Goal: Task Accomplishment & Management: Manage account settings

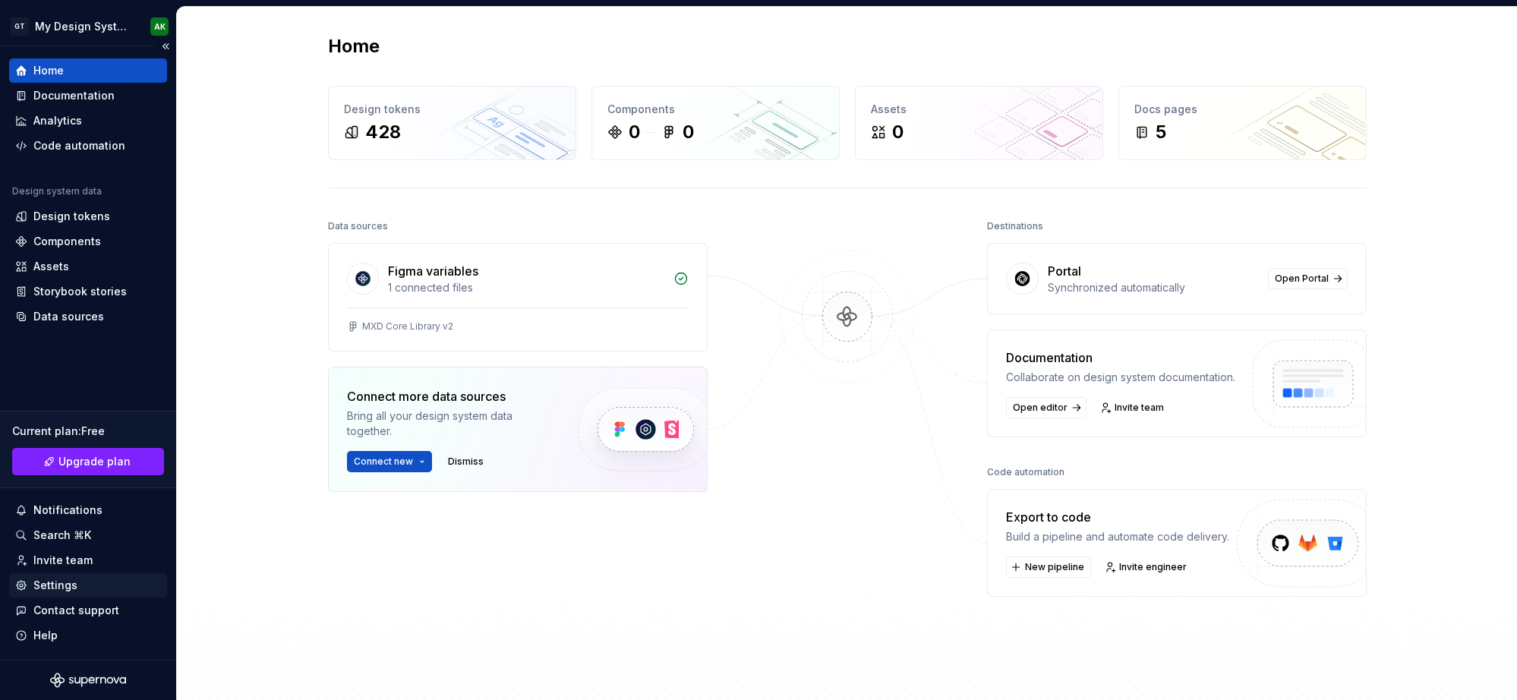
click at [61, 579] on div "Settings" at bounding box center [55, 585] width 44 height 15
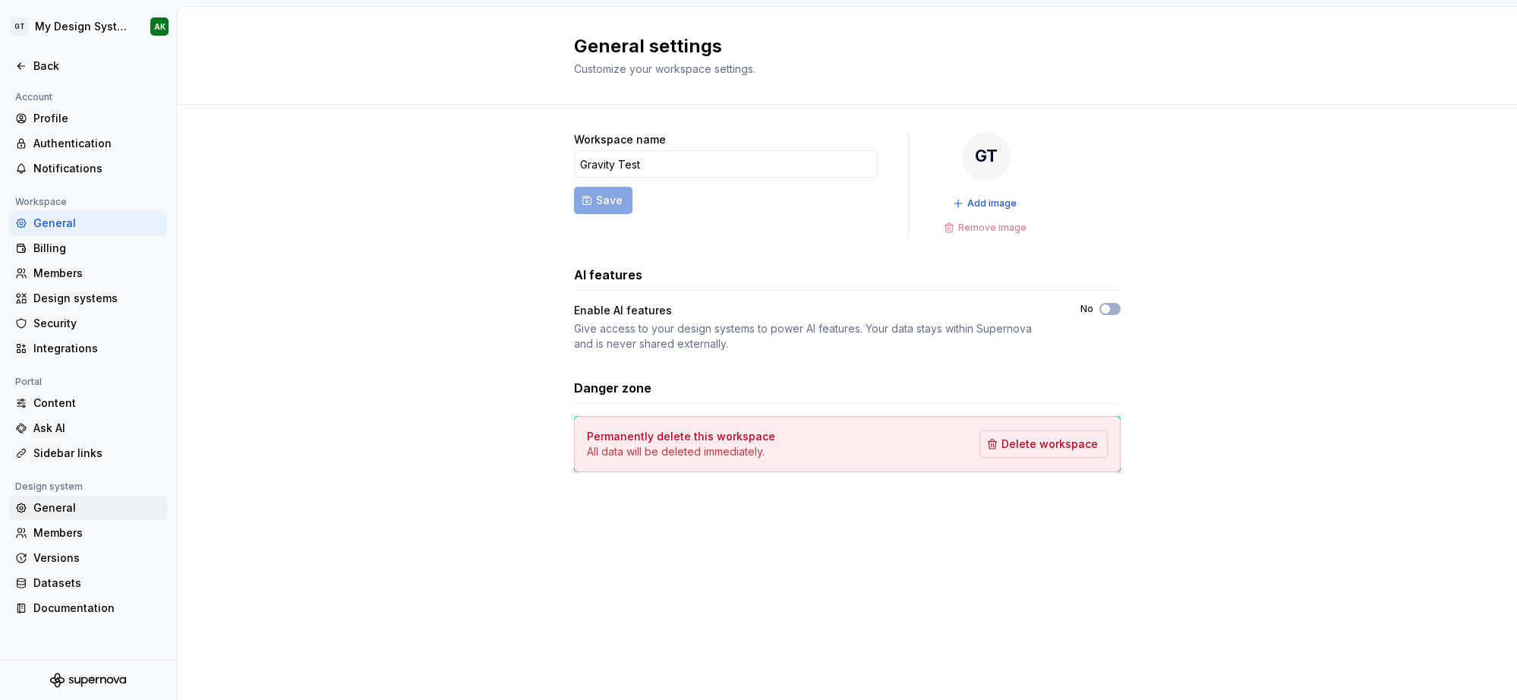
click at [55, 509] on div "General" at bounding box center [97, 507] width 128 height 15
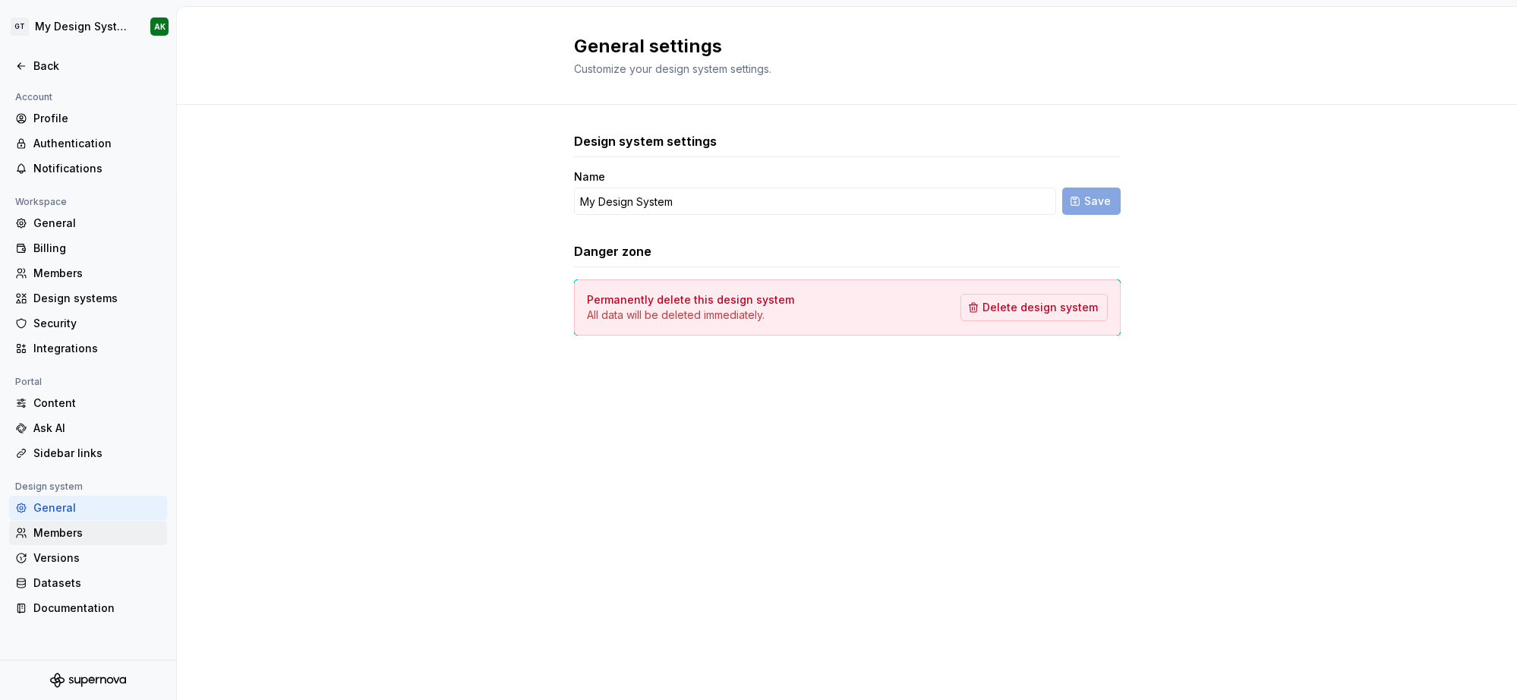
click at [46, 538] on div "Members" at bounding box center [97, 532] width 128 height 15
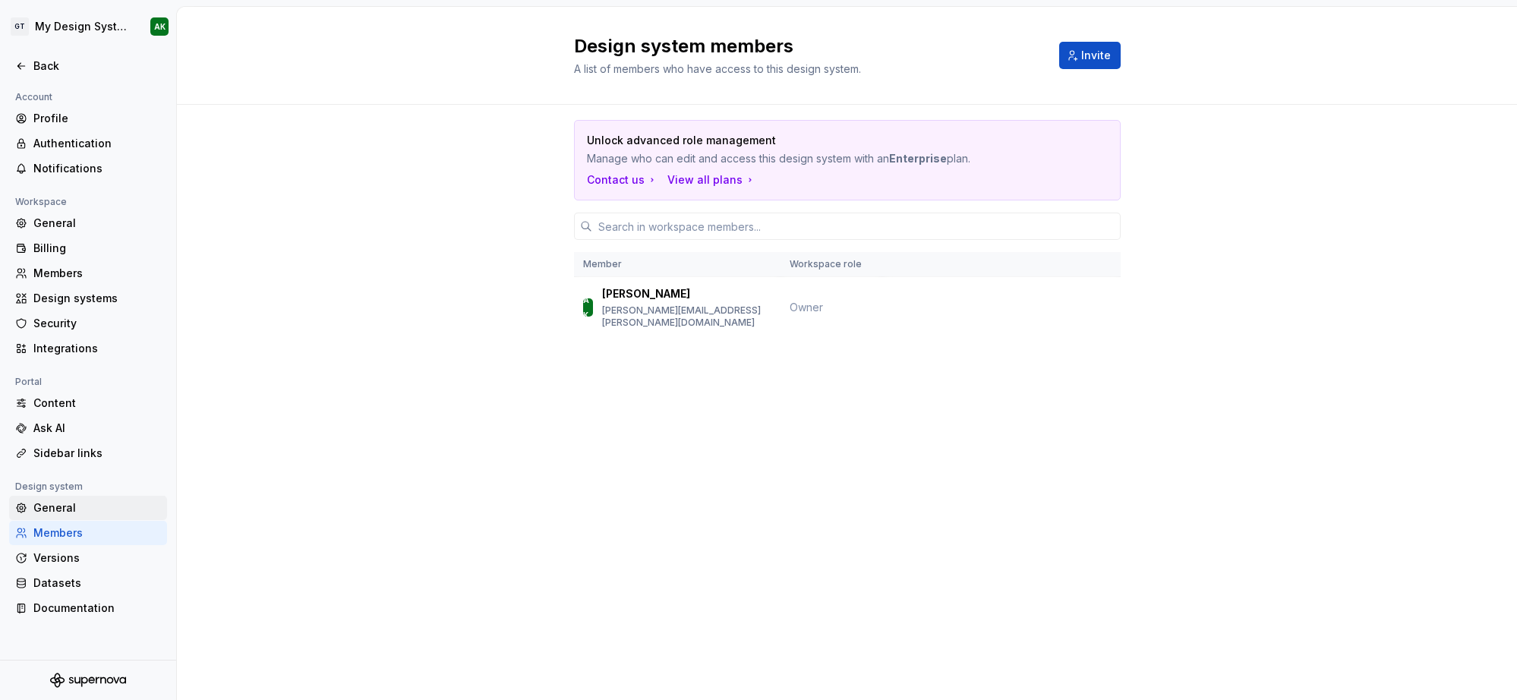
click at [84, 506] on div "General" at bounding box center [97, 507] width 128 height 15
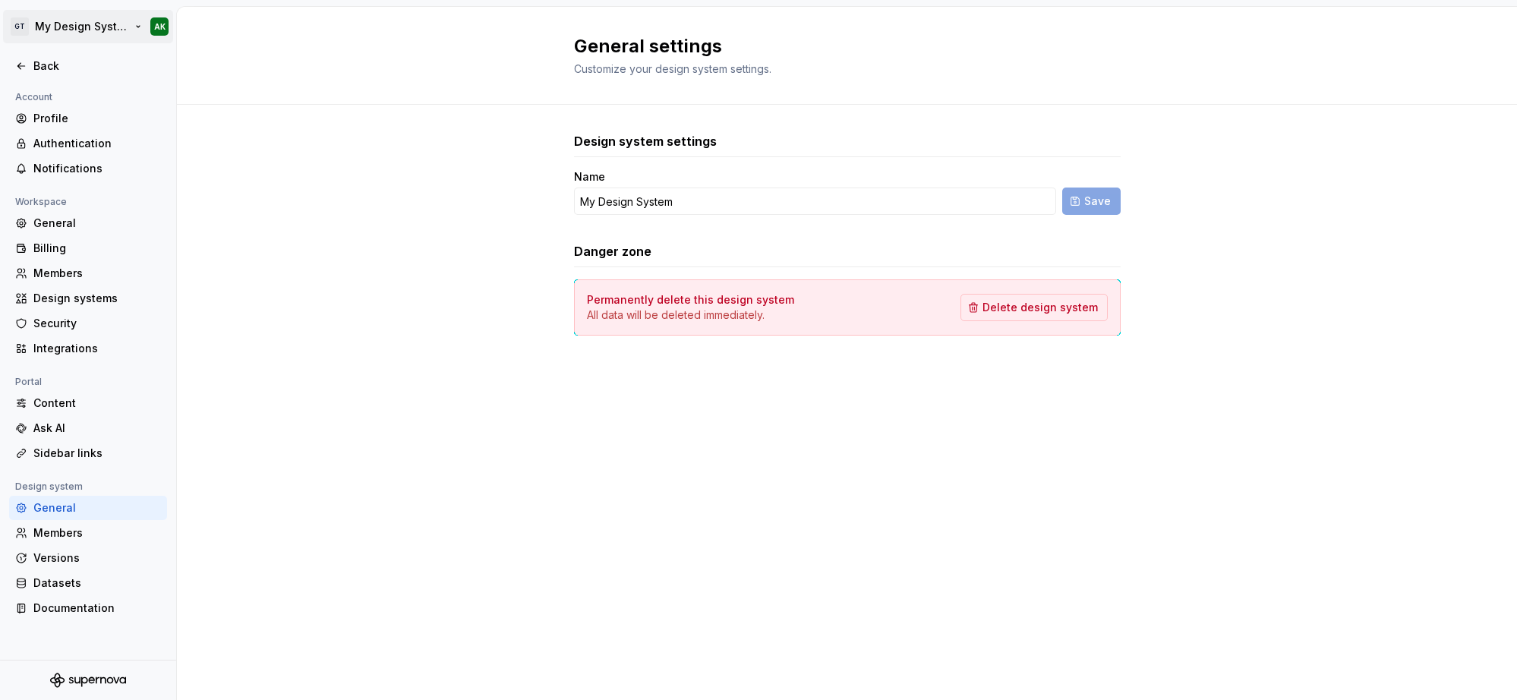
click at [79, 31] on html "GT My Design System AK Back Account Profile Authentication Notifications Worksp…" at bounding box center [758, 350] width 1517 height 700
click at [141, 8] on html "GT My Design System AK Back Account Profile Authentication Notifications Worksp…" at bounding box center [758, 350] width 1517 height 700
click at [157, 19] on html "GT My Design System AK Back Account Profile Authentication Notifications Worksp…" at bounding box center [758, 350] width 1517 height 700
click at [156, 21] on html "GT My Design System AK Back Account Profile Authentication Notifications Worksp…" at bounding box center [758, 350] width 1517 height 700
click at [92, 404] on div "Content" at bounding box center [97, 403] width 128 height 15
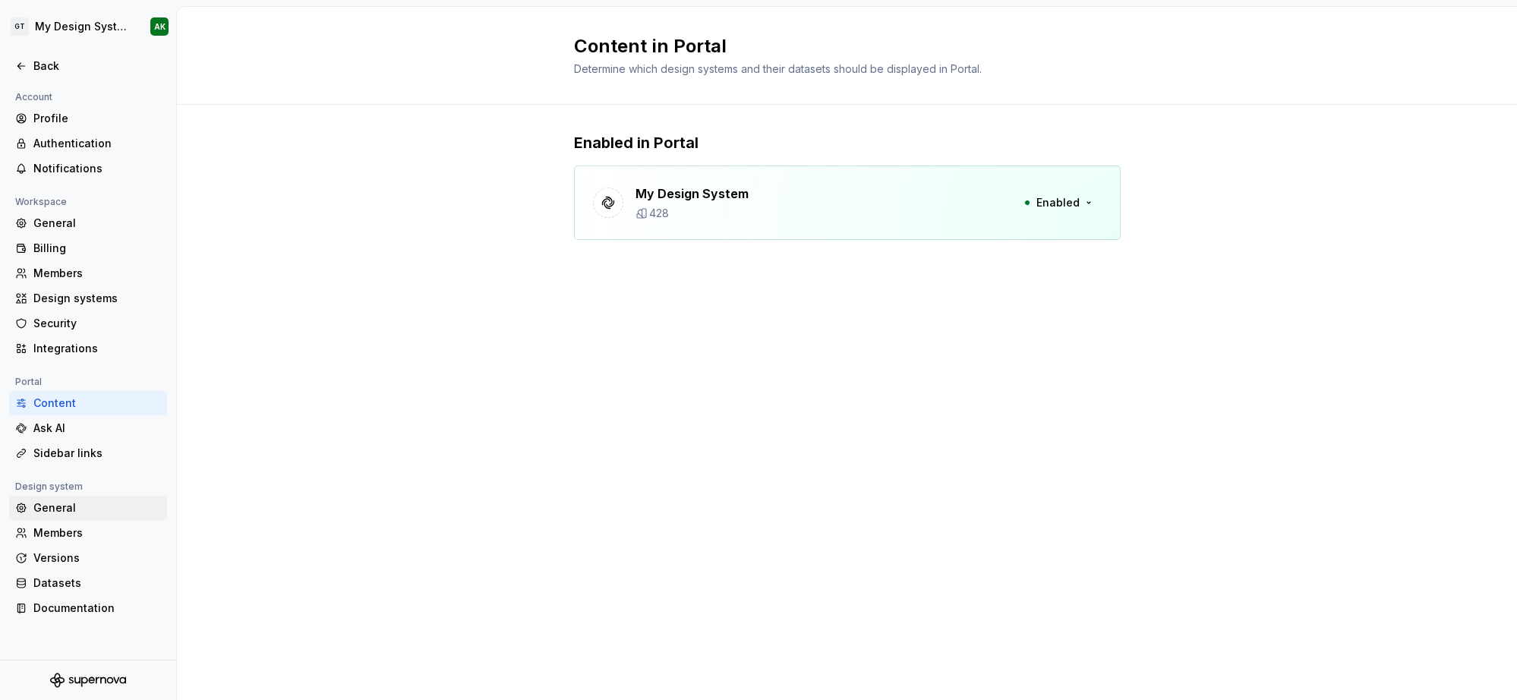
click at [55, 508] on div "General" at bounding box center [97, 507] width 128 height 15
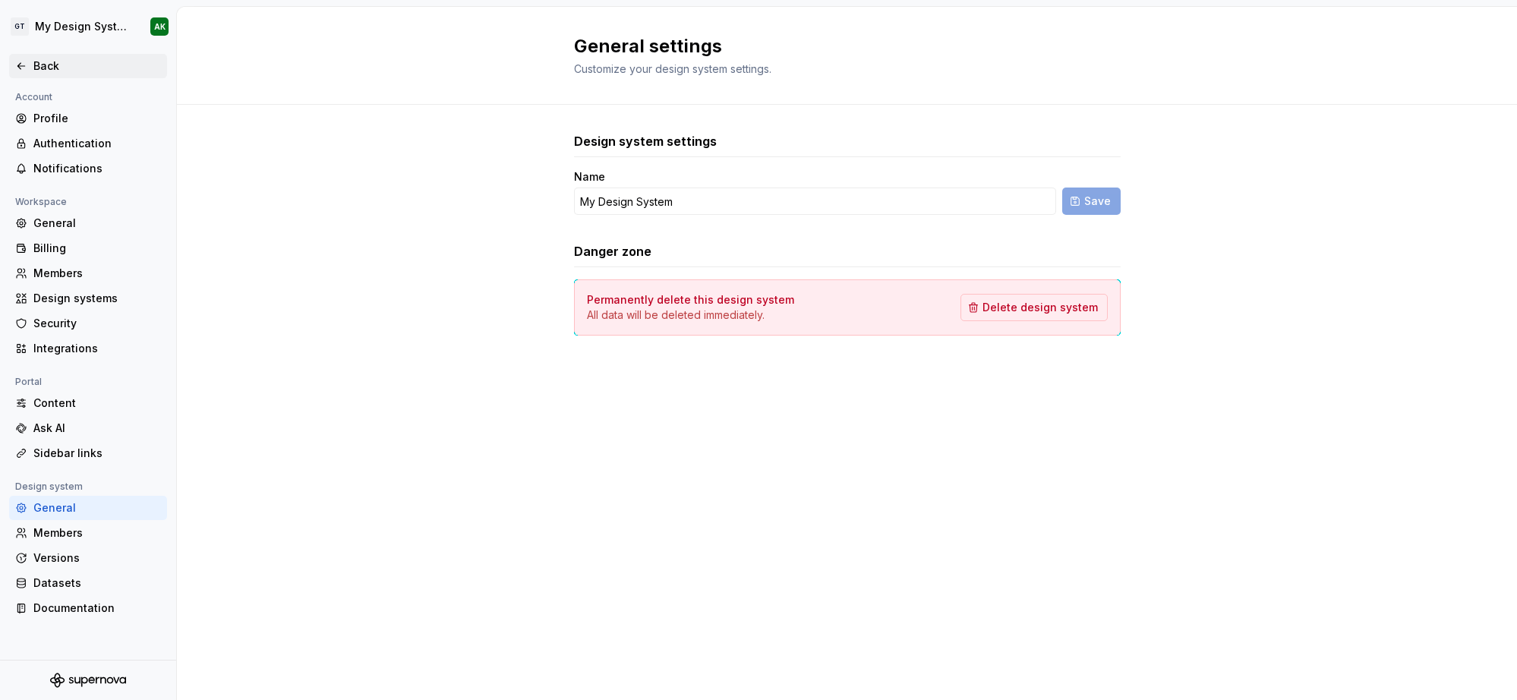
click at [19, 61] on icon at bounding box center [21, 66] width 12 height 12
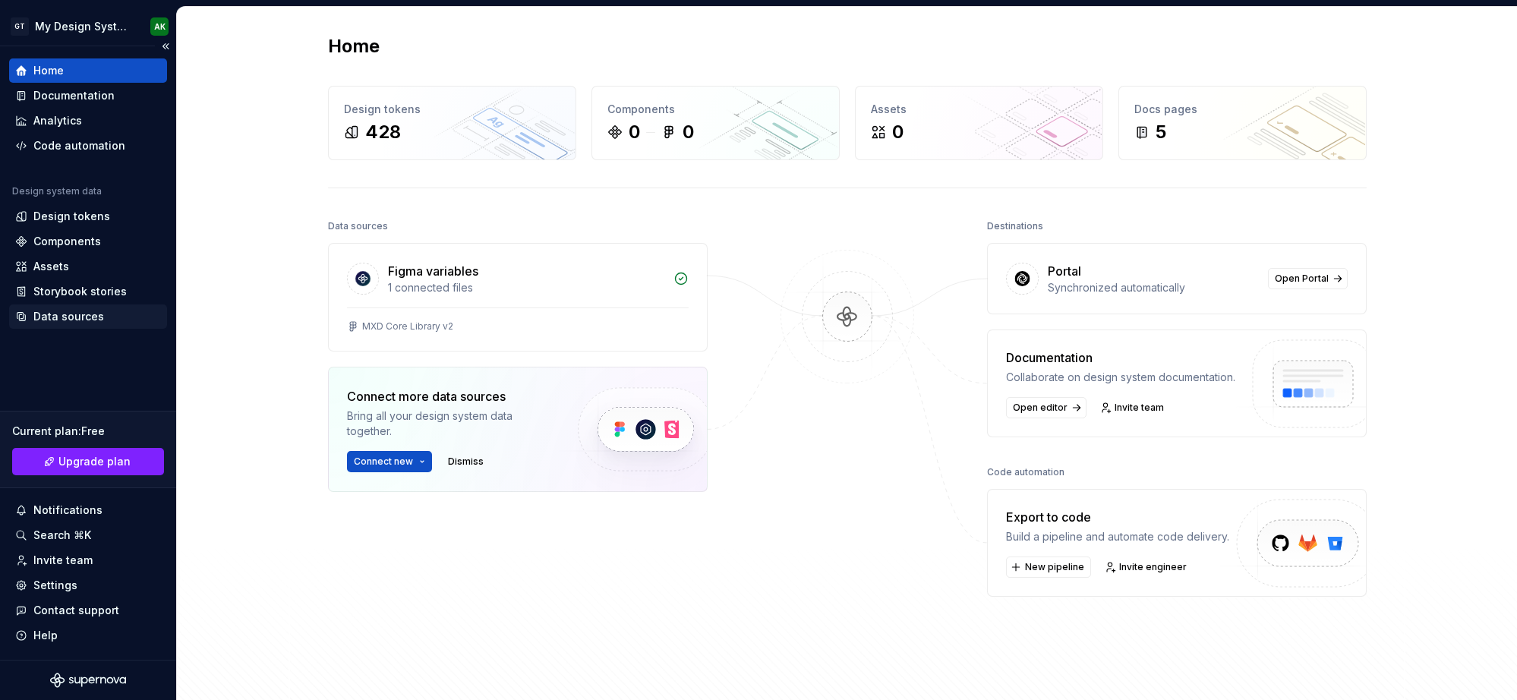
click at [80, 323] on div "Data sources" at bounding box center [68, 316] width 71 height 15
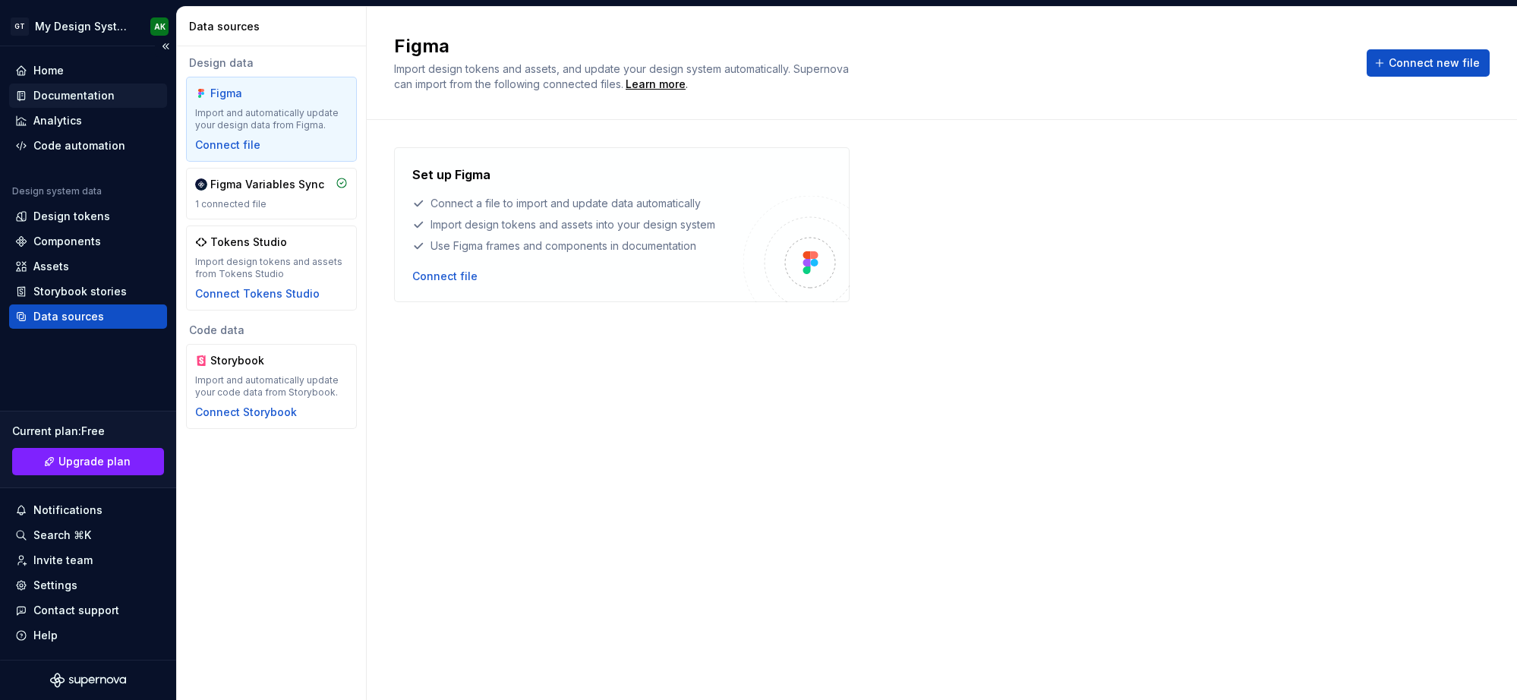
click at [78, 89] on div "Documentation" at bounding box center [73, 95] width 81 height 15
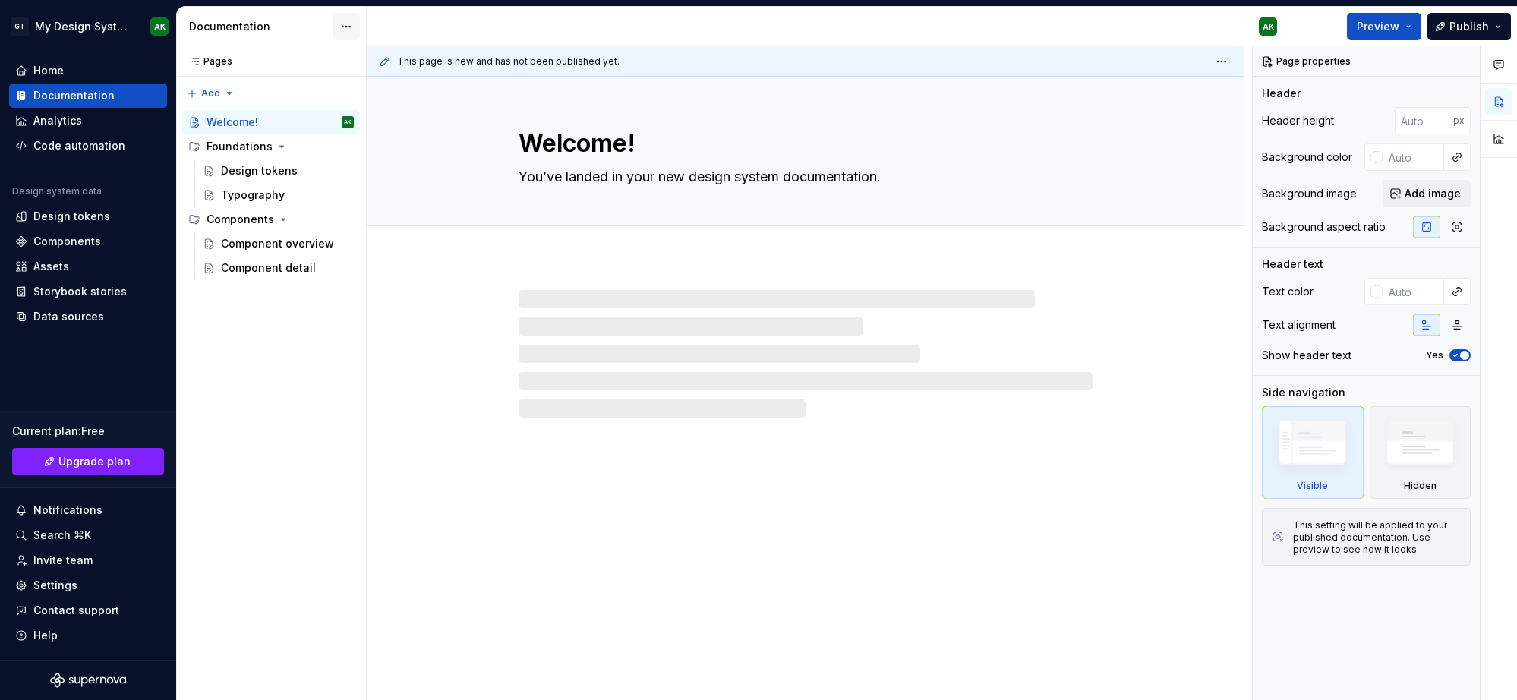
click at [348, 25] on html "GT My Design System AK Home Documentation Analytics Code automation Design syst…" at bounding box center [758, 350] width 1517 height 700
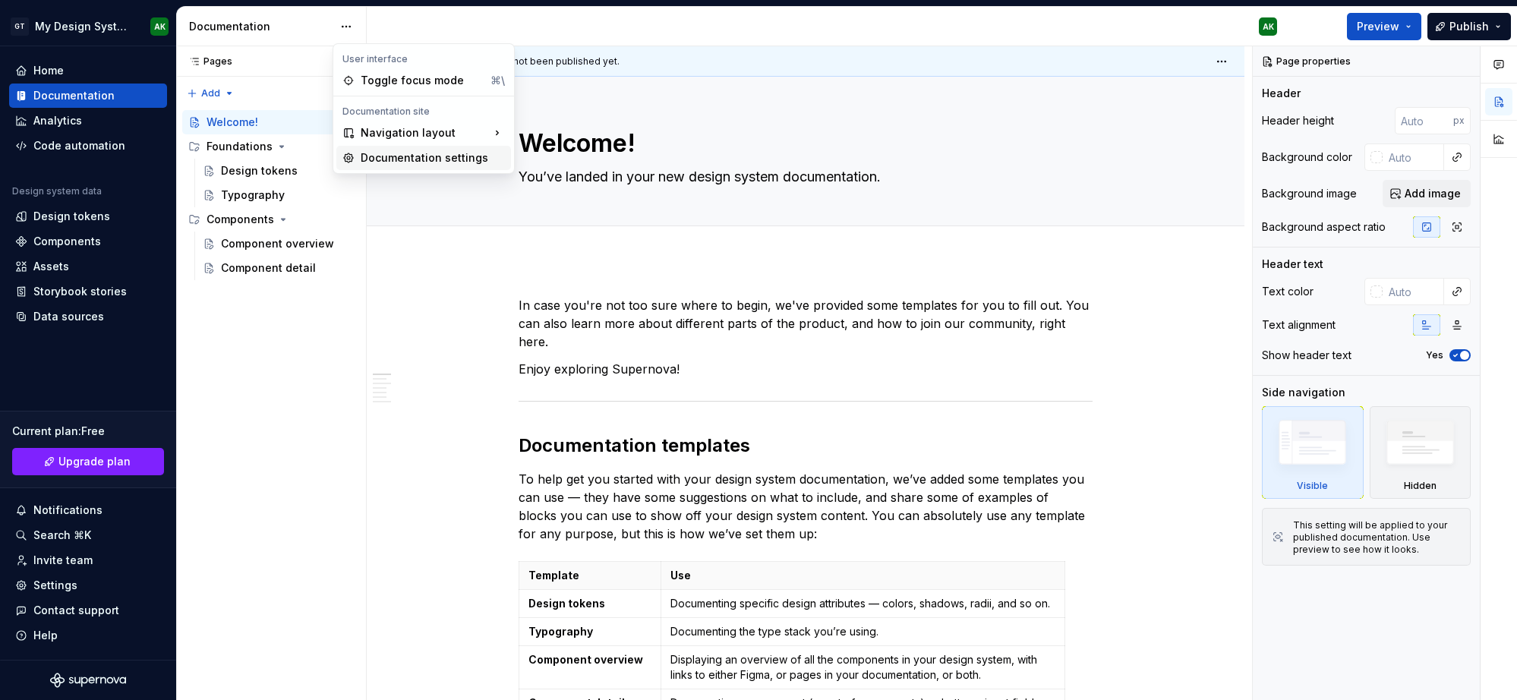
click at [378, 158] on div "Documentation settings" at bounding box center [433, 157] width 144 height 15
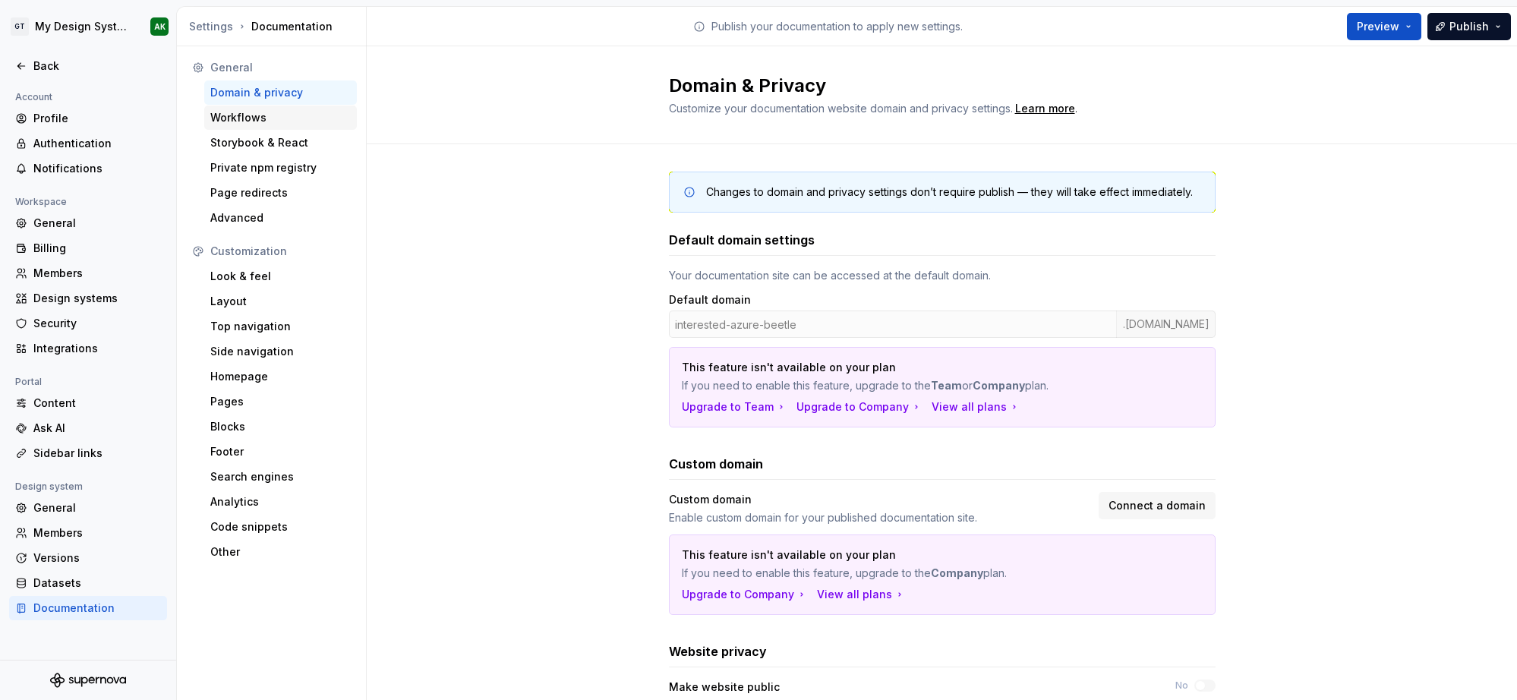
click at [274, 118] on div "Workflows" at bounding box center [280, 117] width 140 height 15
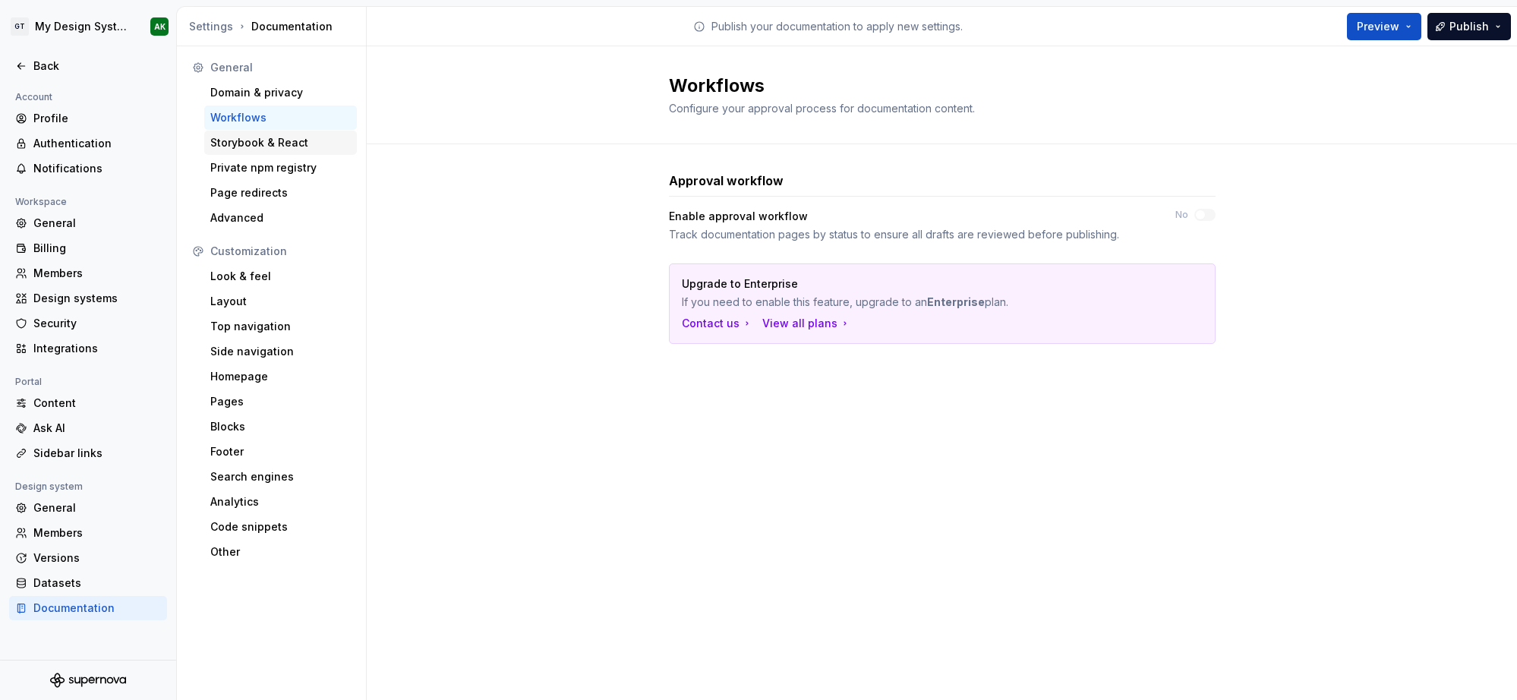
click at [270, 142] on div "Storybook & React" at bounding box center [280, 142] width 140 height 15
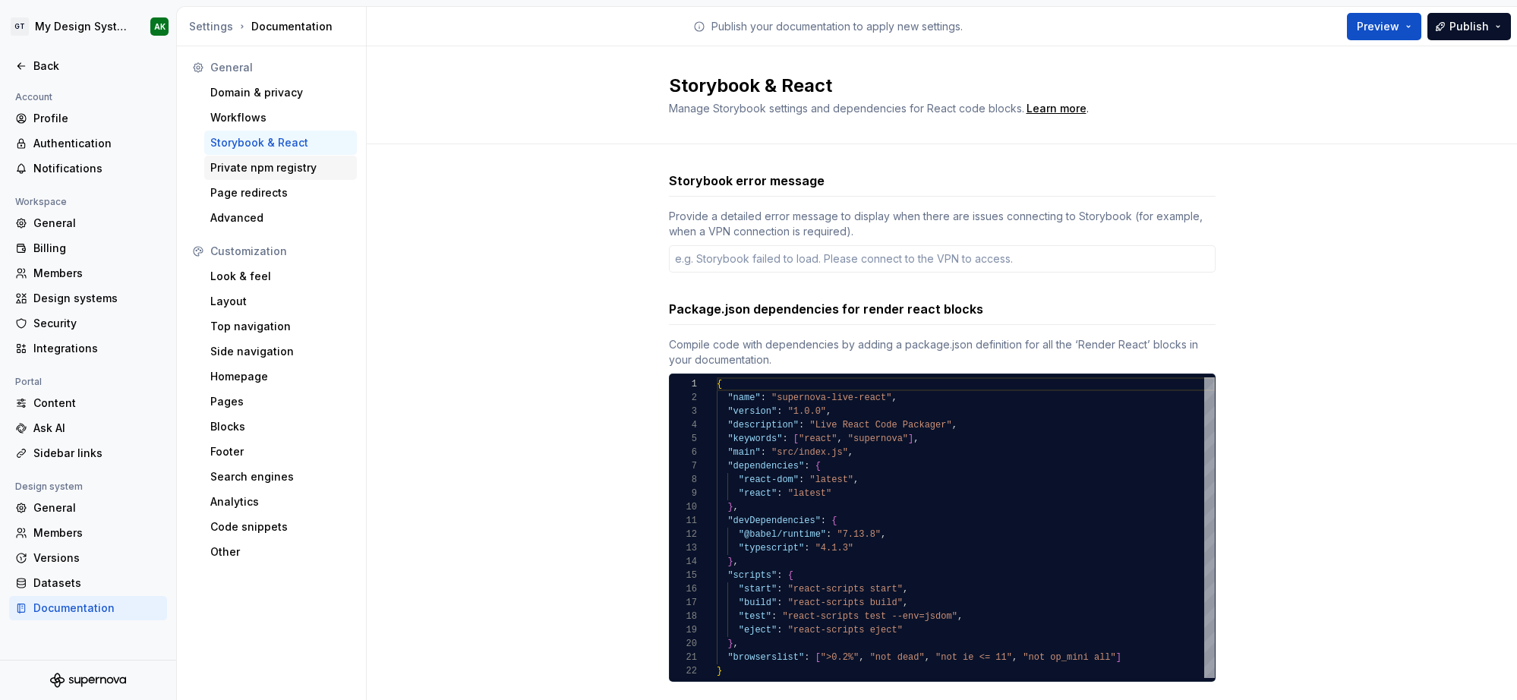
type textarea "*"
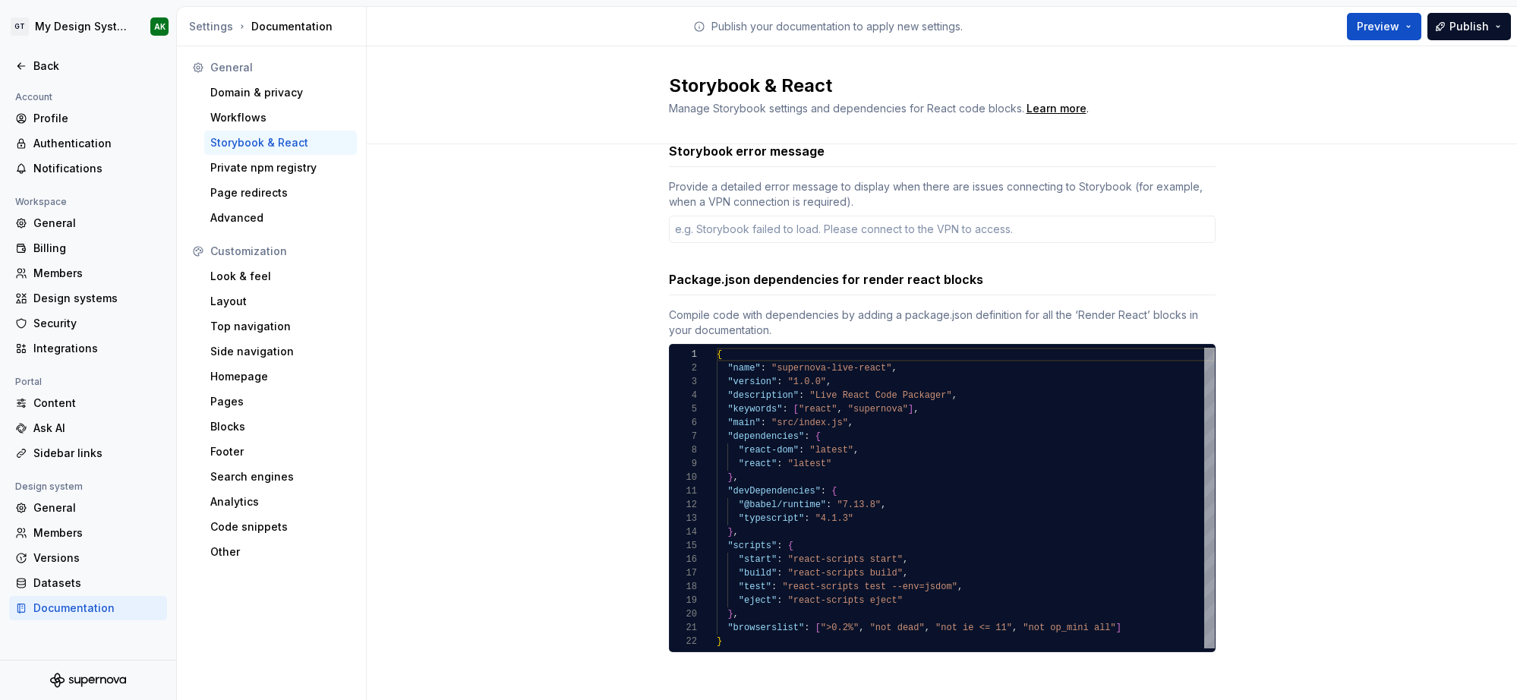
scroll to position [33, 0]
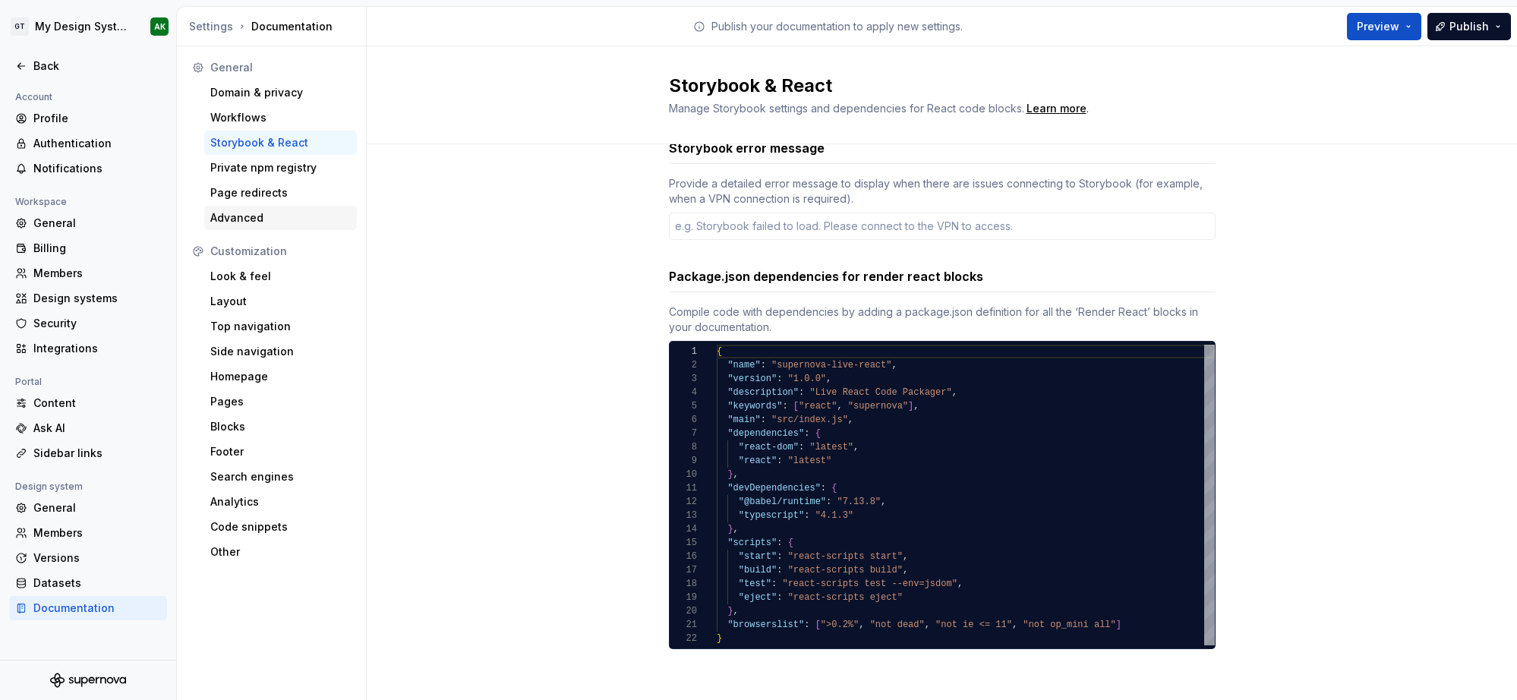
click at [245, 221] on div "Advanced" at bounding box center [280, 217] width 140 height 15
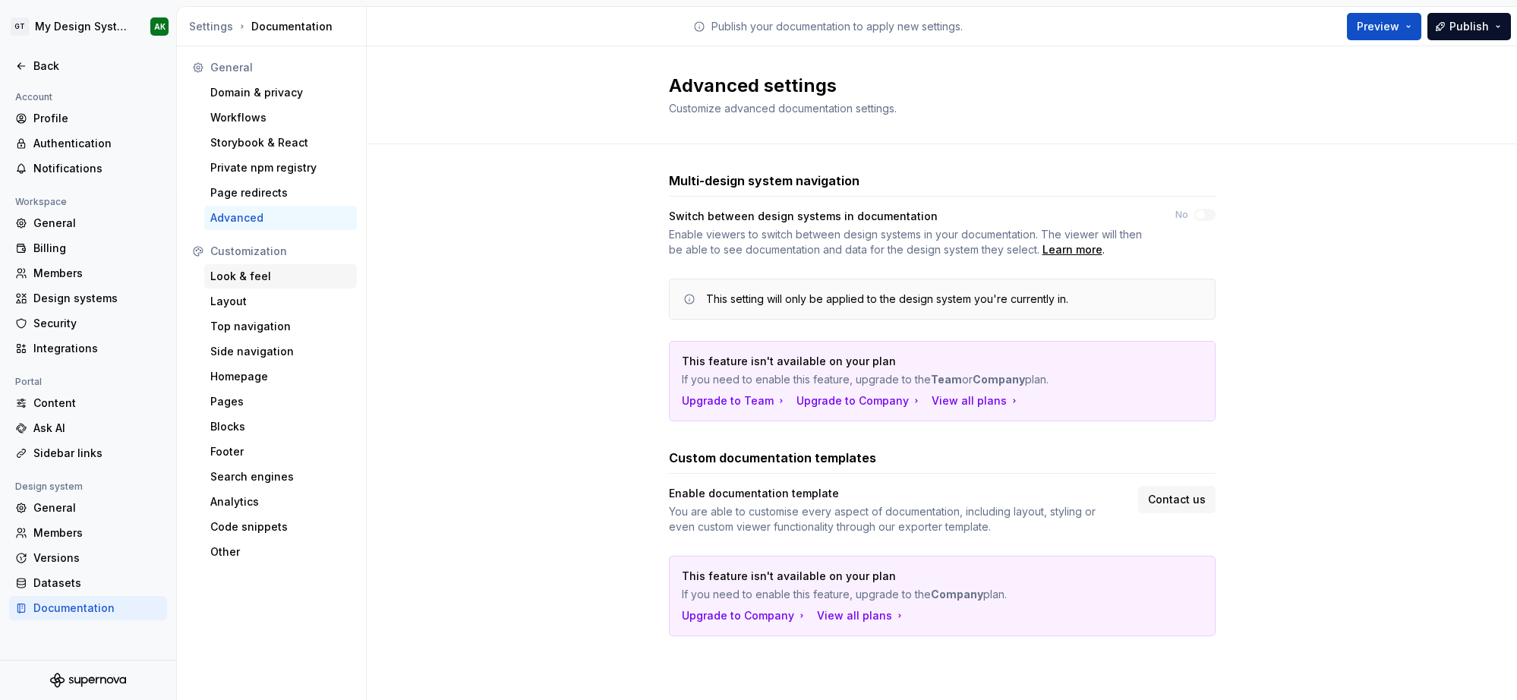
click at [253, 277] on div "Look & feel" at bounding box center [280, 276] width 140 height 15
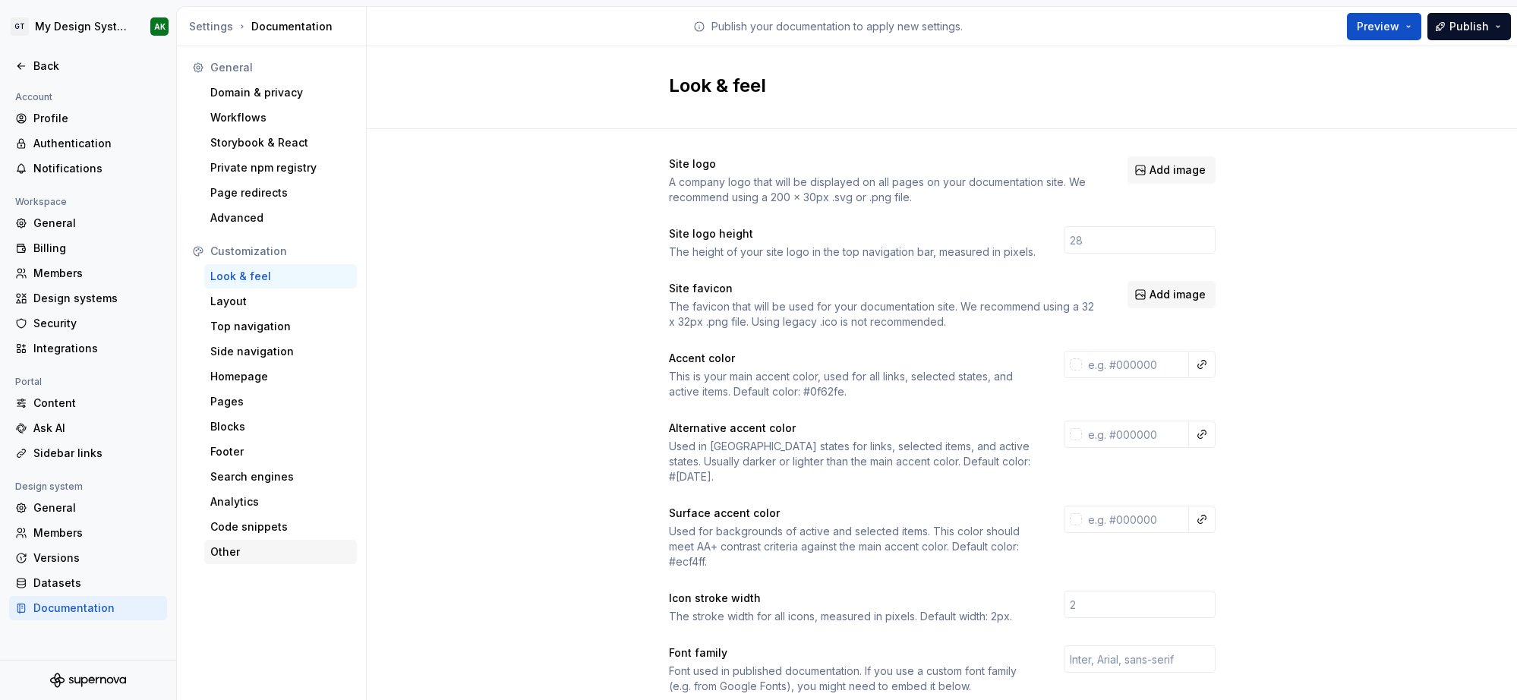
click at [254, 544] on div "Other" at bounding box center [280, 552] width 153 height 24
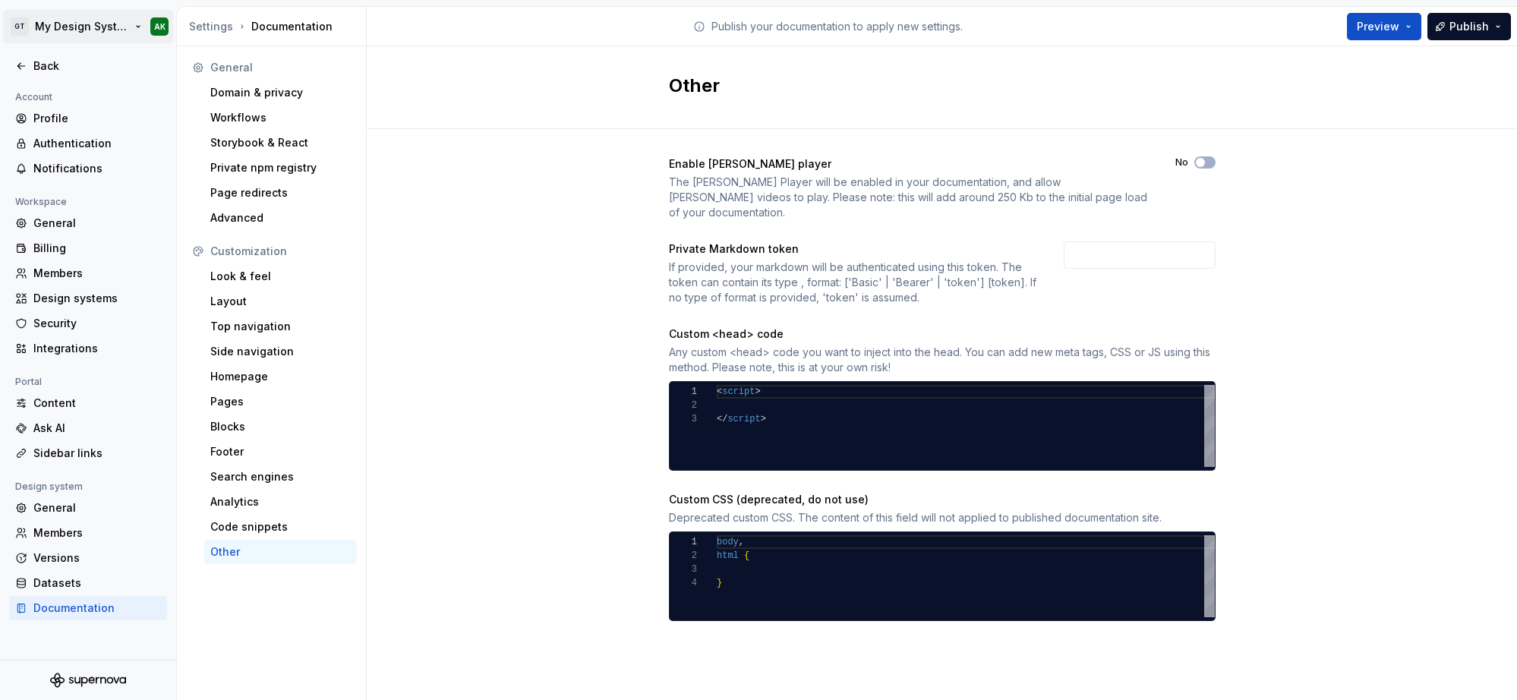
click at [119, 21] on html "GT My Design System AK Back Account Profile Authentication Notifications Worksp…" at bounding box center [758, 350] width 1517 height 700
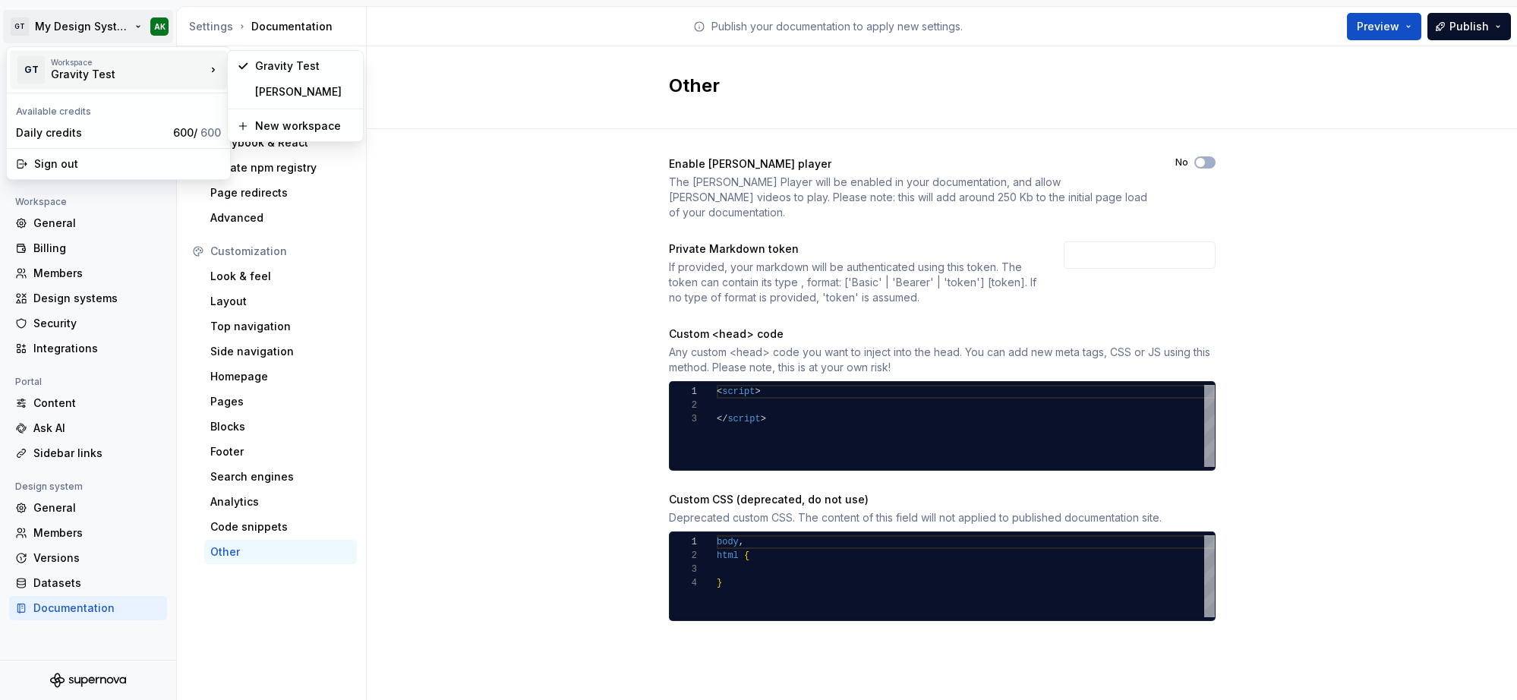
click at [157, 63] on div "Workspace" at bounding box center [128, 62] width 155 height 9
click at [279, 90] on div "[PERSON_NAME]" at bounding box center [304, 91] width 99 height 15
